Goal: Information Seeking & Learning: Learn about a topic

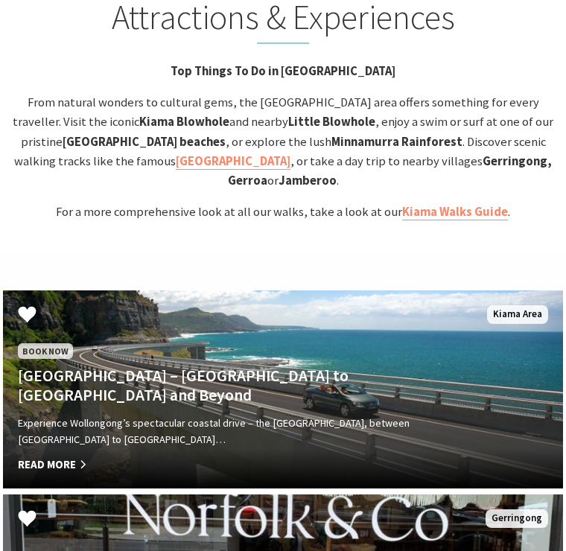
scroll to position [3079, 0]
click at [321, 153] on strong "Gerringong, Gerroa" at bounding box center [390, 170] width 325 height 35
click at [327, 153] on strong "Gerringong, Gerroa" at bounding box center [390, 170] width 325 height 35
click at [385, 153] on strong "Gerringong, Gerroa" at bounding box center [390, 170] width 325 height 35
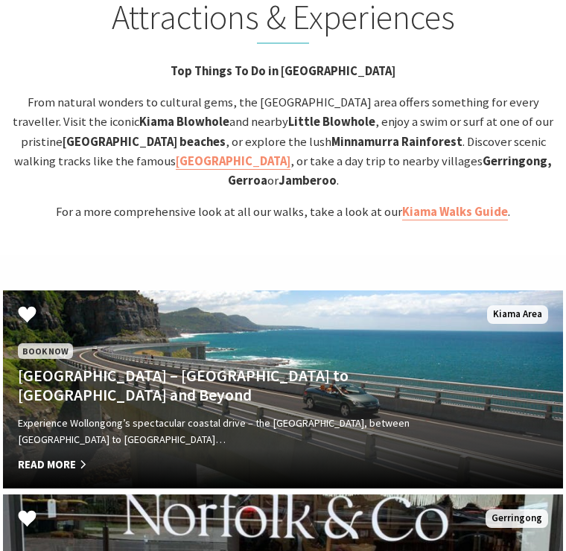
click at [447, 119] on div "Attractions & Experiences Top Things To Do in Kiama From natural wonders to cul…" at bounding box center [283, 109] width 566 height 225
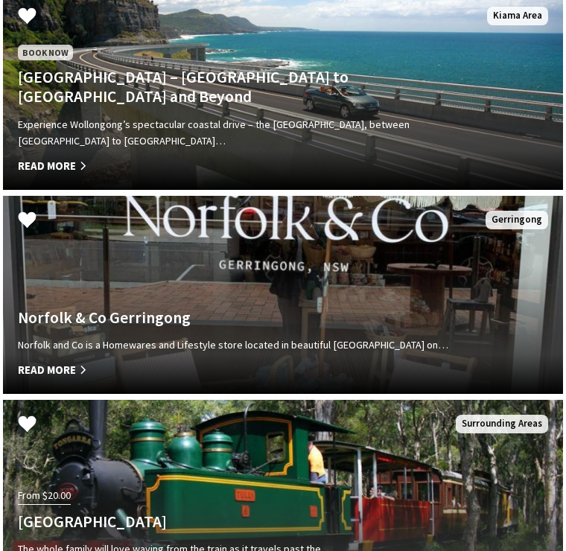
scroll to position [3377, 0]
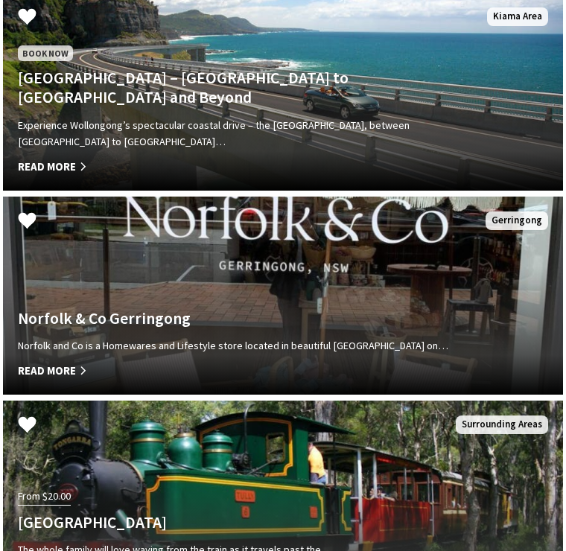
click at [415, 309] on div "Norfolk & Co Gerringong Norfolk and Co is a Homewares and Lifestyle store locat…" at bounding box center [241, 344] width 476 height 71
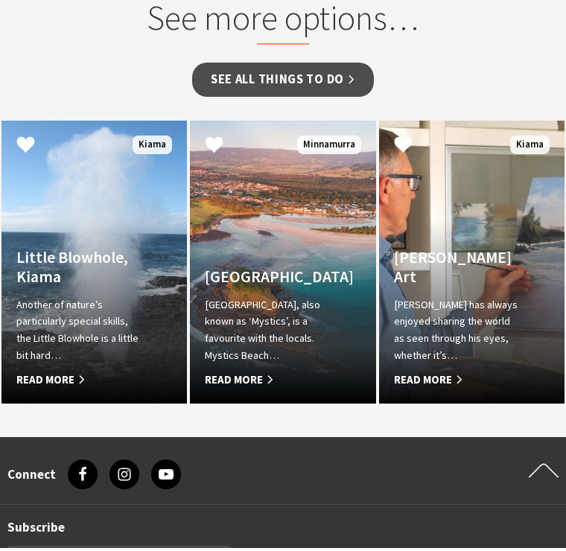
scroll to position [1594, 0]
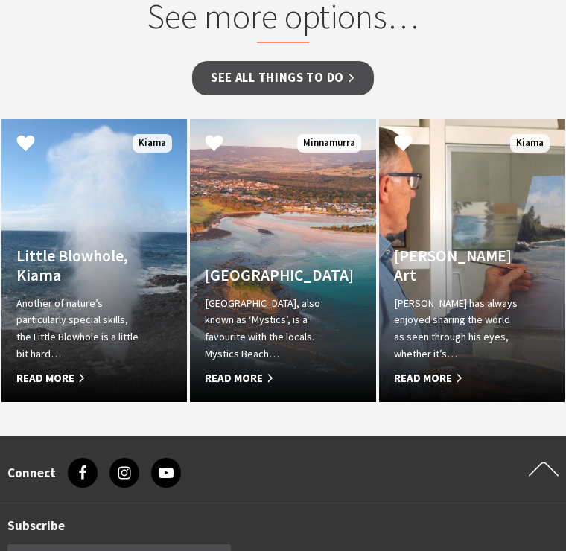
click at [310, 74] on link "See all Things To Do" at bounding box center [283, 78] width 182 height 34
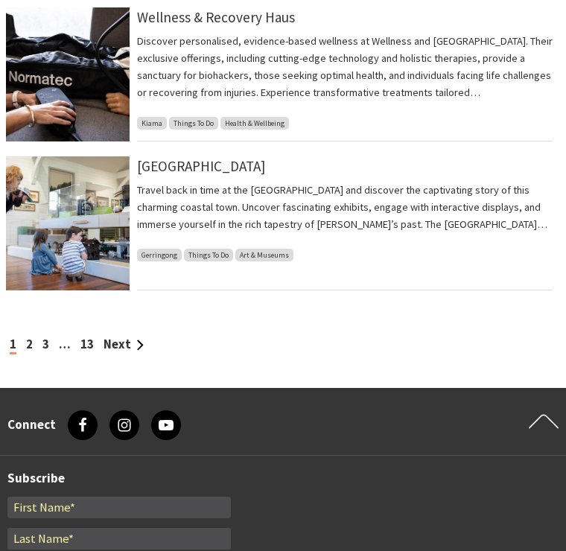
scroll to position [1542, 0]
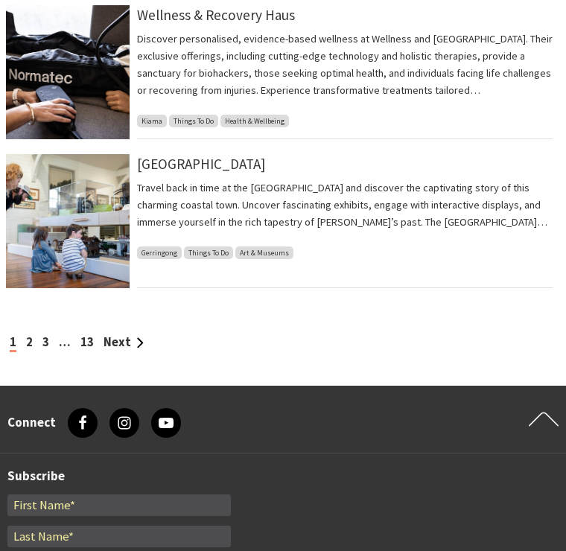
click at [32, 339] on link "2" at bounding box center [29, 342] width 7 height 16
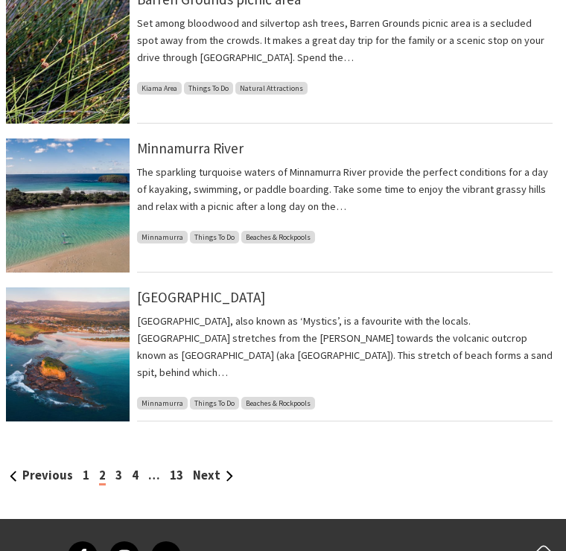
scroll to position [1408, 0]
click at [394, 245] on div "Minnamurra River The sparkling turquoise waters of Minnamurra River provide the…" at bounding box center [344, 206] width 415 height 134
click at [216, 242] on div "Minnamurra River The sparkling turquoise waters of Minnamurra River provide the…" at bounding box center [344, 206] width 415 height 134
click at [197, 167] on p "The sparkling turquoise waters of Minnamurra River provide the perfect conditio…" at bounding box center [344, 189] width 415 height 51
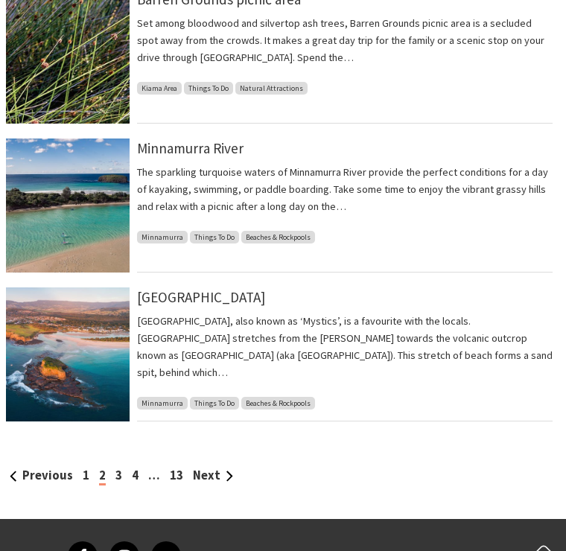
click at [208, 154] on link "Minnamurra River" at bounding box center [190, 148] width 106 height 18
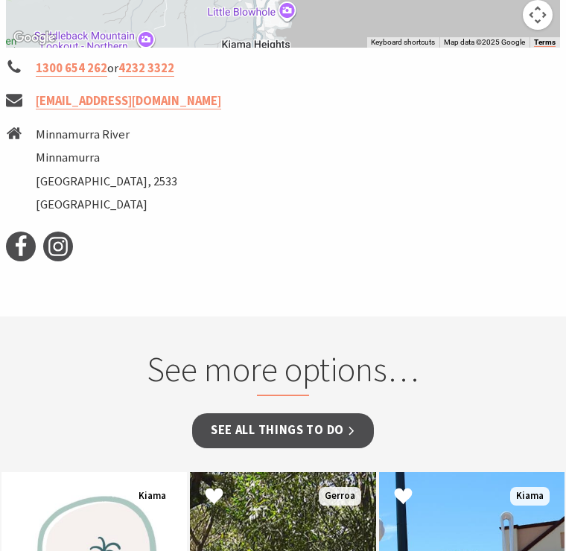
scroll to position [1297, 0]
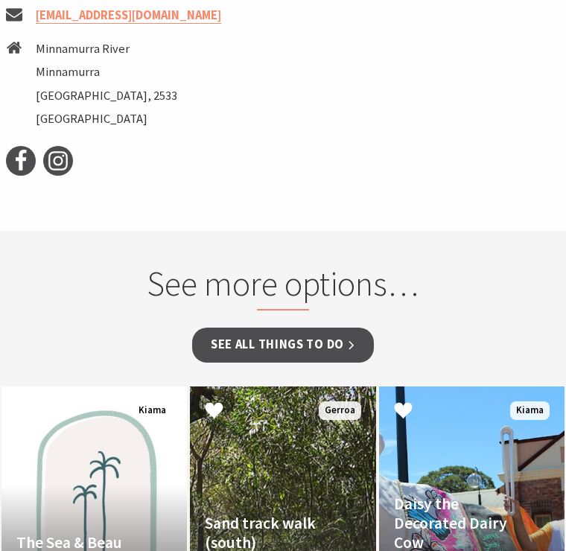
click at [342, 333] on link "See all Things To Do" at bounding box center [283, 344] width 182 height 34
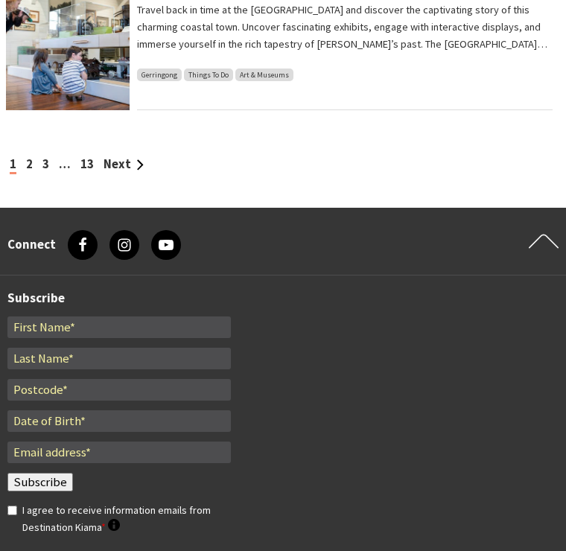
scroll to position [1731, 0]
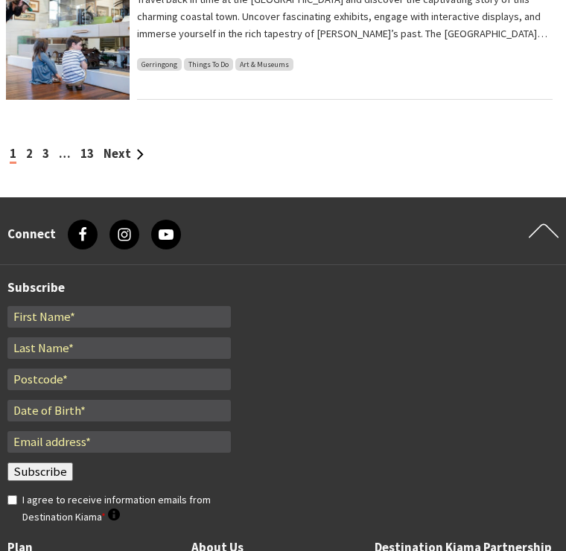
click at [30, 147] on link "2" at bounding box center [29, 154] width 7 height 16
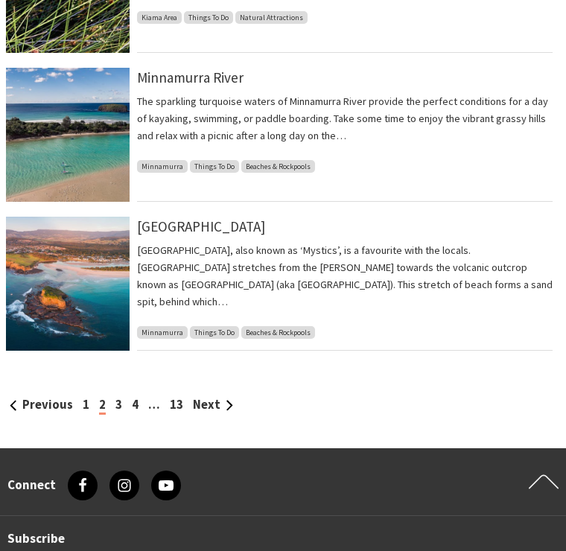
scroll to position [1480, 0]
click at [132, 408] on link "4" at bounding box center [135, 405] width 7 height 16
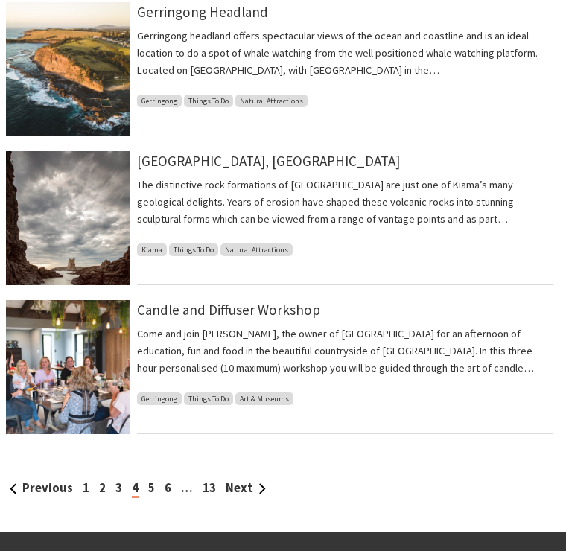
scroll to position [1396, 0]
click at [118, 482] on link "3" at bounding box center [118, 488] width 7 height 16
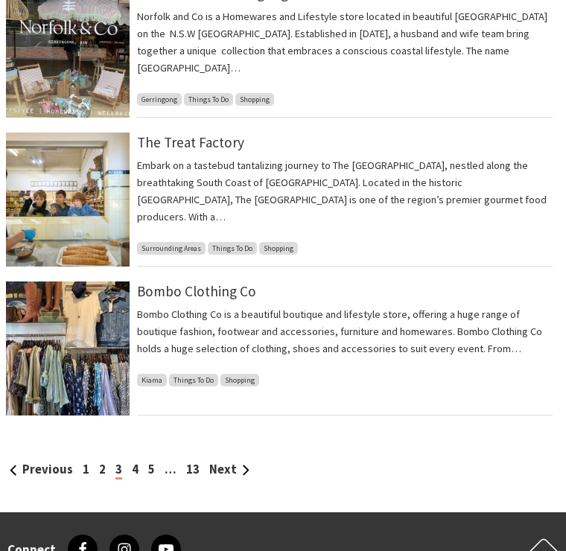
scroll to position [1425, 0]
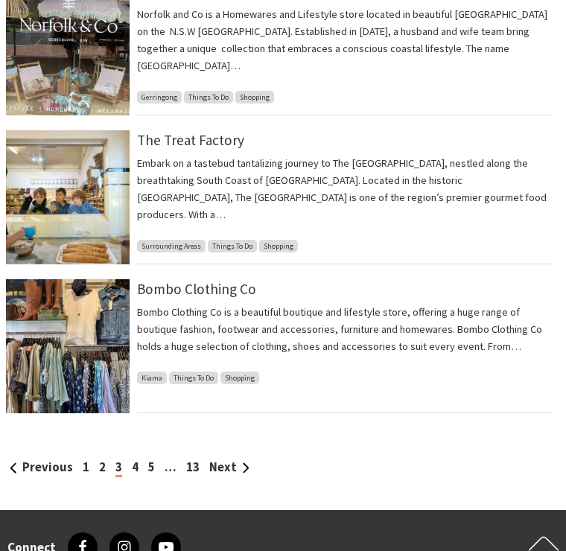
click at [152, 461] on link "5" at bounding box center [151, 468] width 7 height 16
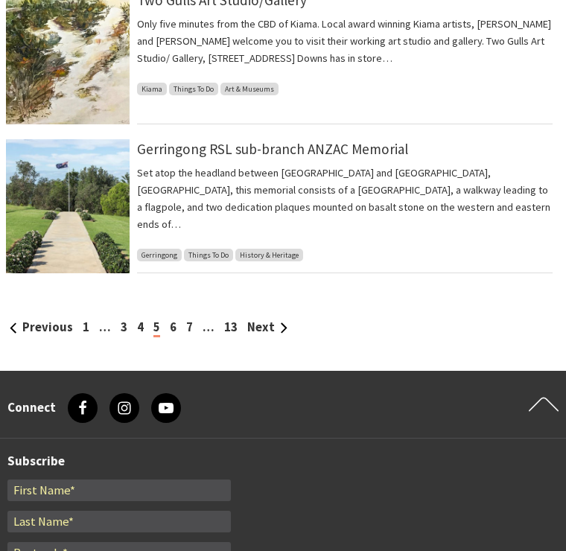
scroll to position [1556, 0]
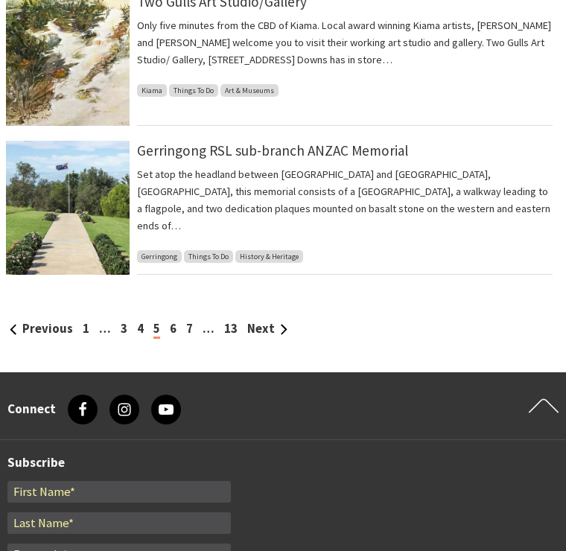
click at [173, 331] on link "6" at bounding box center [173, 329] width 7 height 16
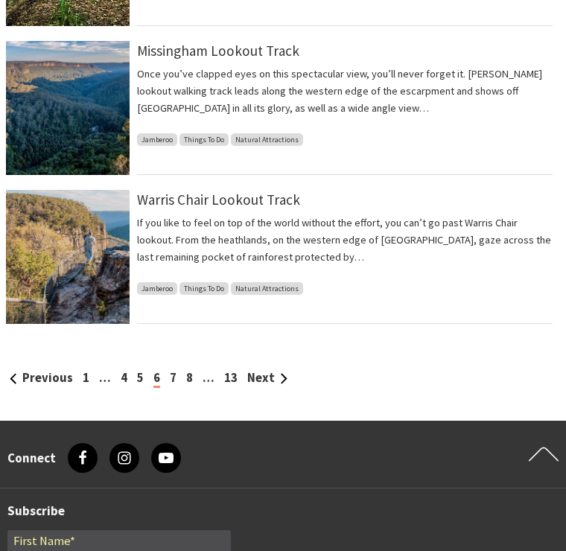
scroll to position [1515, 0]
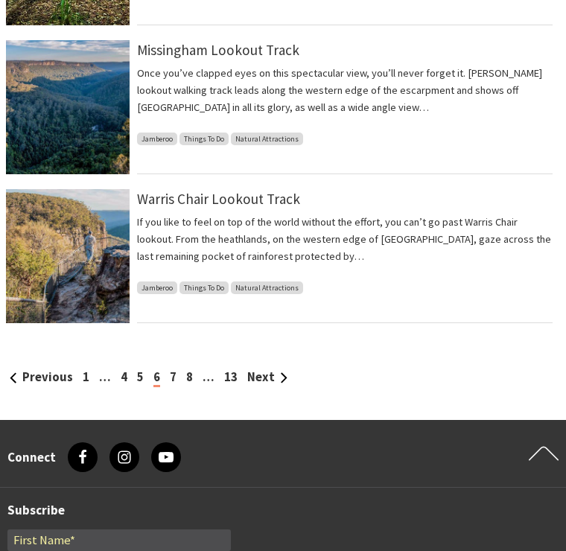
click at [172, 369] on link "7" at bounding box center [173, 377] width 7 height 16
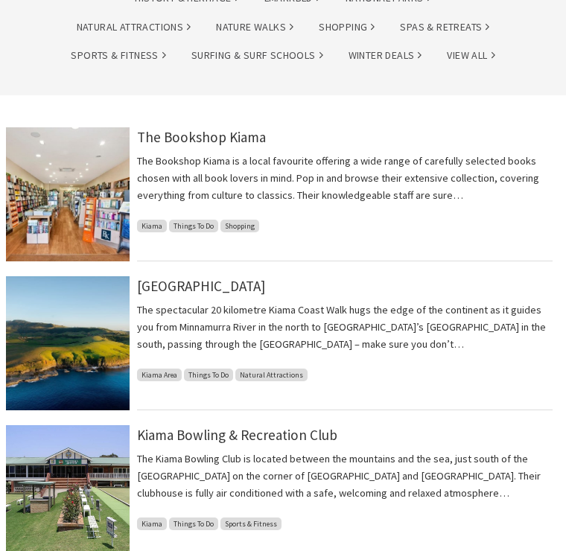
scroll to position [231, 0]
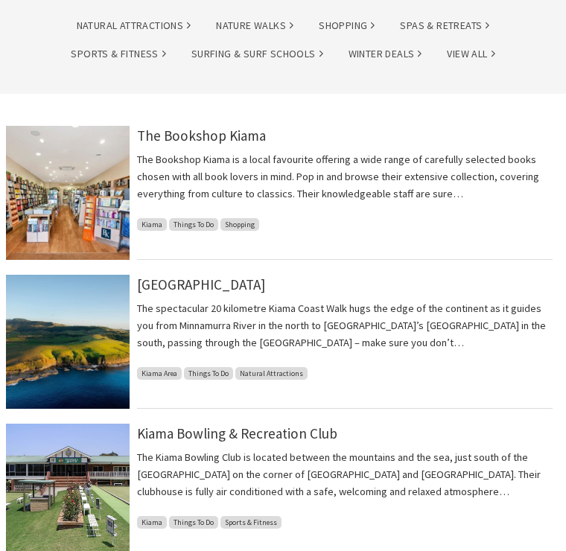
click at [221, 285] on link "[GEOGRAPHIC_DATA]" at bounding box center [201, 284] width 128 height 18
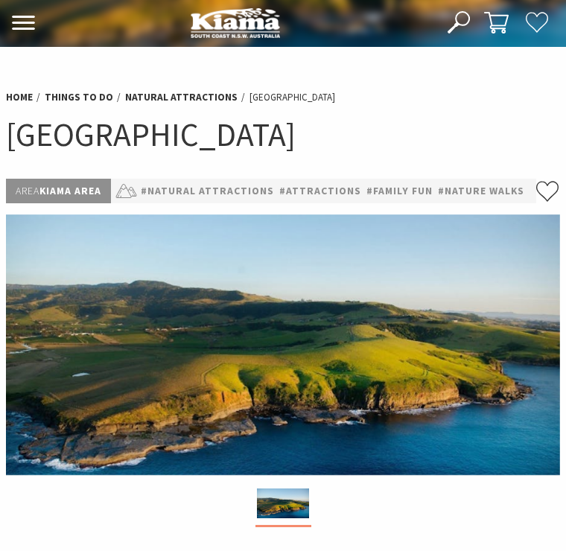
click at [335, 196] on link "#Attractions" at bounding box center [320, 190] width 82 height 17
